Goal: Task Accomplishment & Management: Use online tool/utility

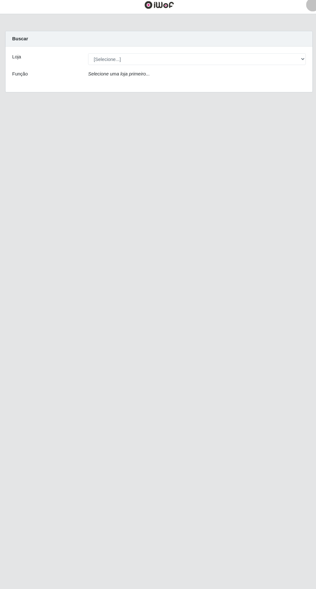
click at [148, 225] on main "Carregando... Buscar Loja [Selecione...] Extraplus - Loja 03 - Praia da Costa F…" at bounding box center [158, 295] width 316 height 555
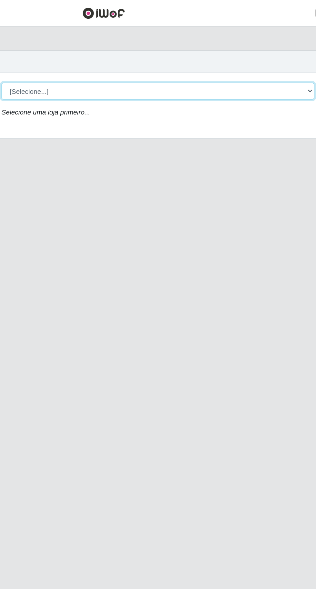
click at [192, 61] on select "[Selecione...] Extraplus - [GEOGRAPHIC_DATA] 03 - [GEOGRAPHIC_DATA]" at bounding box center [195, 60] width 210 height 11
select select "468"
click at [90, 55] on select "[Selecione...] Extraplus - [GEOGRAPHIC_DATA] 03 - [GEOGRAPHIC_DATA]" at bounding box center [195, 60] width 210 height 11
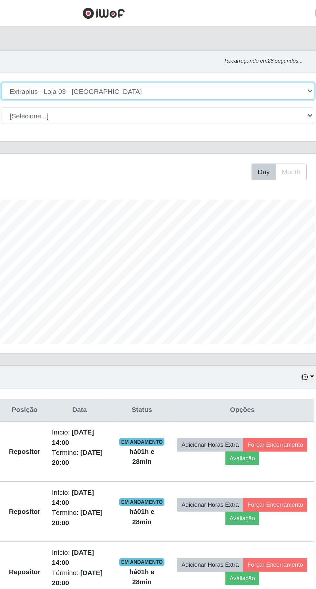
scroll to position [133, 296]
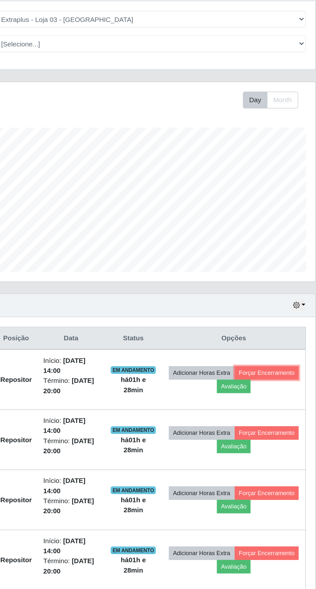
click at [252, 303] on button "Forçar Encerramento" at bounding box center [273, 298] width 43 height 9
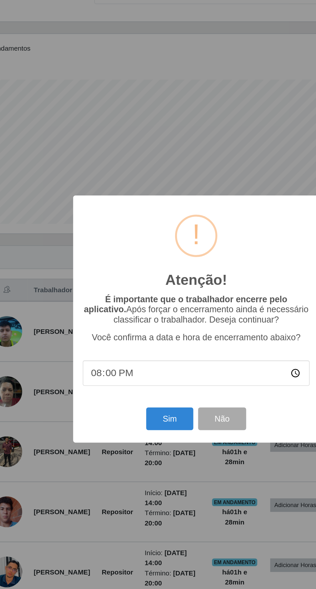
click at [155, 339] on input "20:00" at bounding box center [158, 330] width 152 height 17
click at [154, 339] on input "time" at bounding box center [158, 330] width 152 height 17
type input "15:30"
click at [139, 369] on button "Sim" at bounding box center [139, 361] width 31 height 15
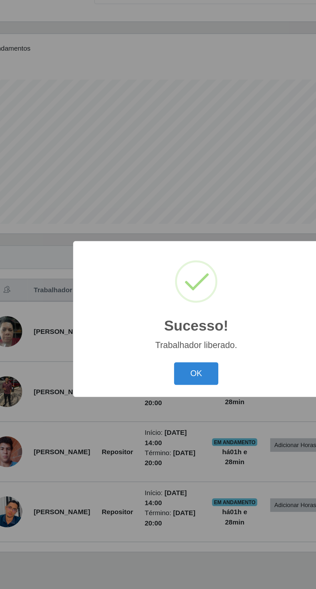
click at [162, 338] on button "OK" at bounding box center [158, 330] width 30 height 15
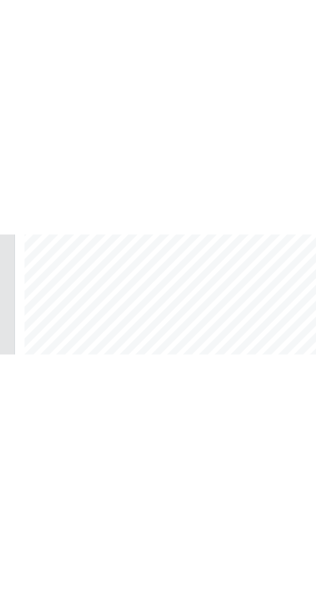
scroll to position [0, 0]
